Goal: Information Seeking & Learning: Learn about a topic

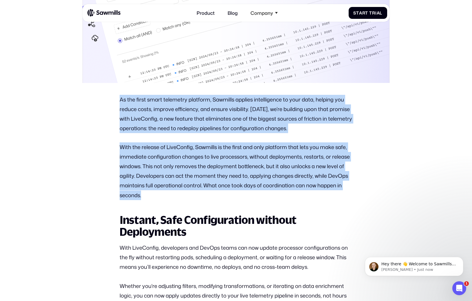
drag, startPoint x: 121, startPoint y: 100, endPoint x: 237, endPoint y: 211, distance: 161.2
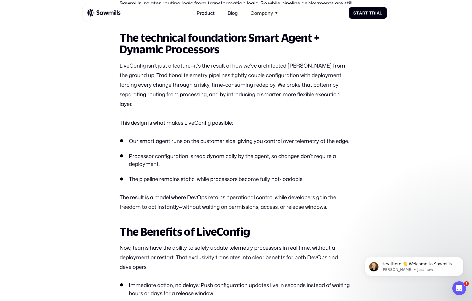
scroll to position [666, 0]
click at [121, 66] on p "LiveConfig isn’t just a feature—it’s the result of how we’ve architected [PERSO…" at bounding box center [236, 85] width 233 height 48
click at [102, 14] on img at bounding box center [103, 13] width 33 height 8
